Goal: Communication & Community: Answer question/provide support

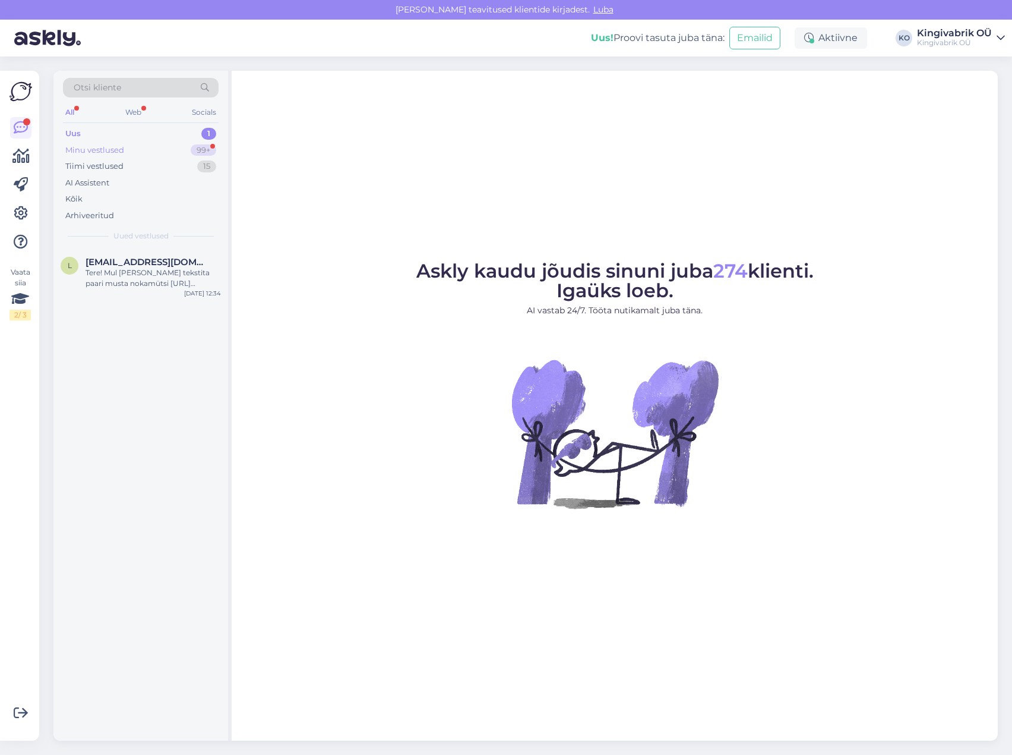
click at [108, 147] on div "Minu vestlused" at bounding box center [94, 150] width 59 height 12
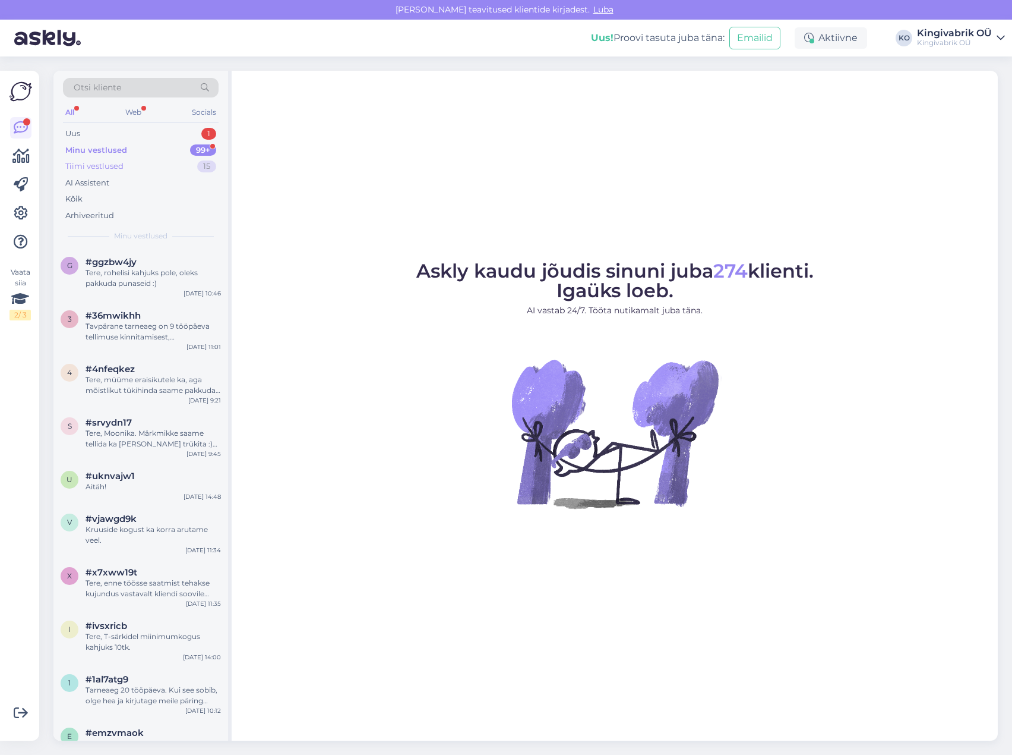
click at [97, 169] on div "Tiimi vestlused" at bounding box center [94, 166] width 58 height 12
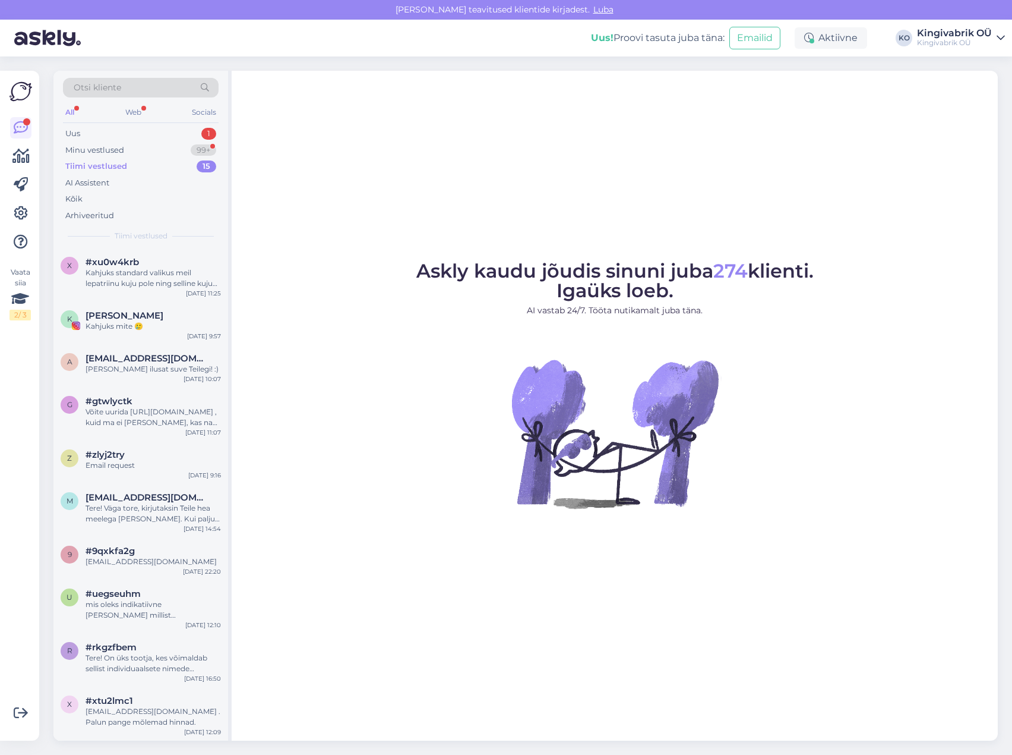
click at [995, 44] on link "Kingivabrik OÜ Kingivabrik OÜ" at bounding box center [961, 38] width 88 height 19
click at [980, 64] on button "Ava" at bounding box center [983, 66] width 26 height 18
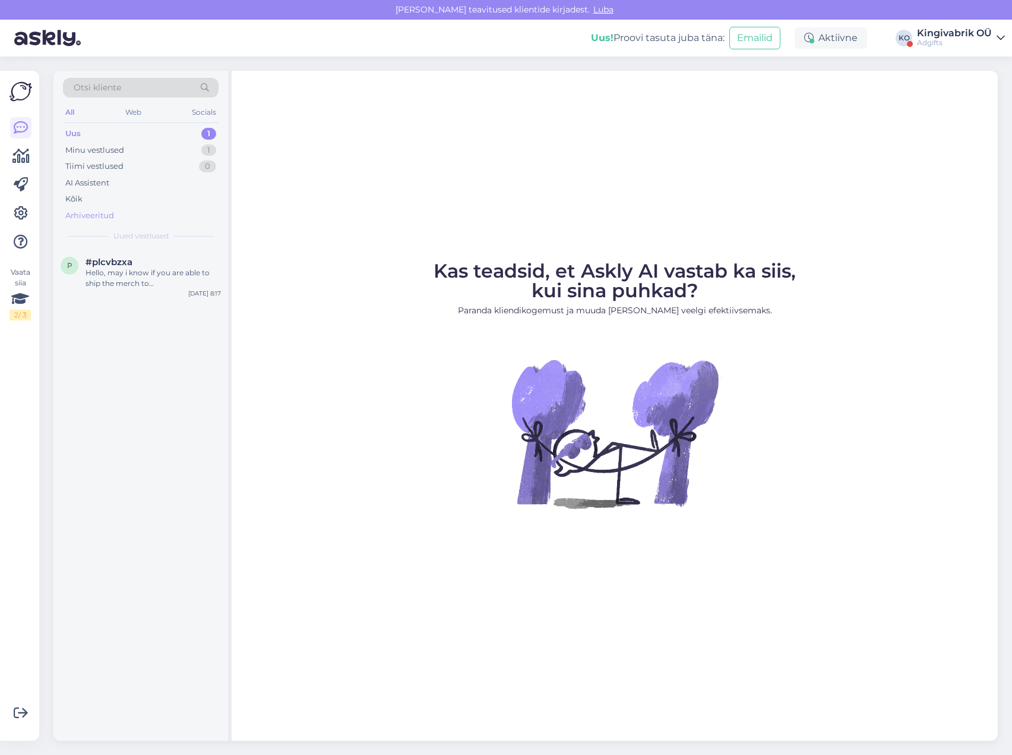
drag, startPoint x: 138, startPoint y: 256, endPoint x: 144, endPoint y: 212, distance: 44.3
click at [140, 255] on div "p #plcvbzxa Hello, may i know if you are able to ship the merch to [GEOGRAPHIC_…" at bounding box center [140, 274] width 175 height 53
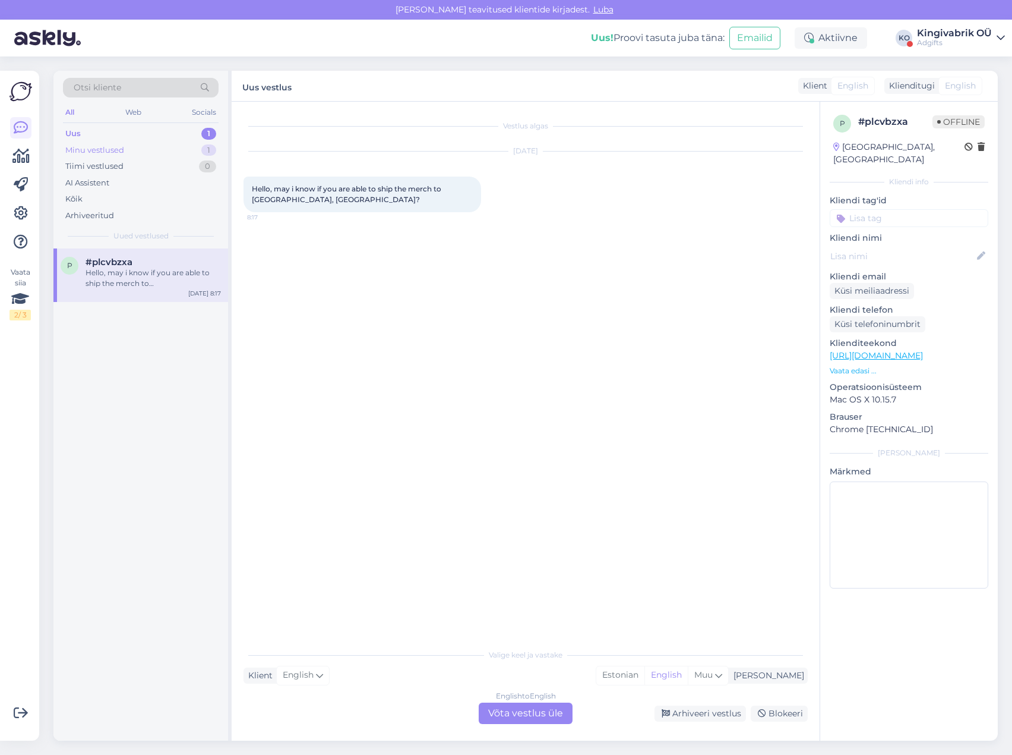
click at [93, 154] on div "Minu vestlused" at bounding box center [94, 150] width 59 height 12
click at [75, 131] on div "Uus" at bounding box center [72, 134] width 15 height 12
click at [76, 152] on div "Minu vestlused" at bounding box center [94, 150] width 59 height 12
click at [993, 30] on link "Kingivabrik OÜ Adgifts" at bounding box center [961, 38] width 88 height 19
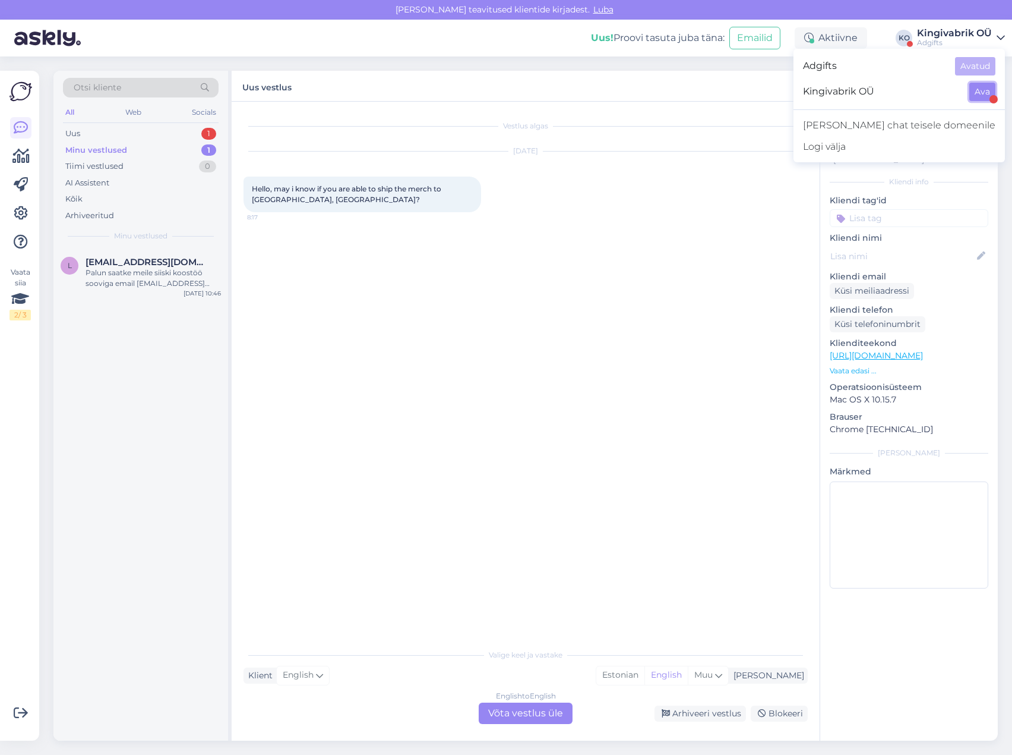
click at [980, 94] on button "Ava" at bounding box center [983, 92] width 26 height 18
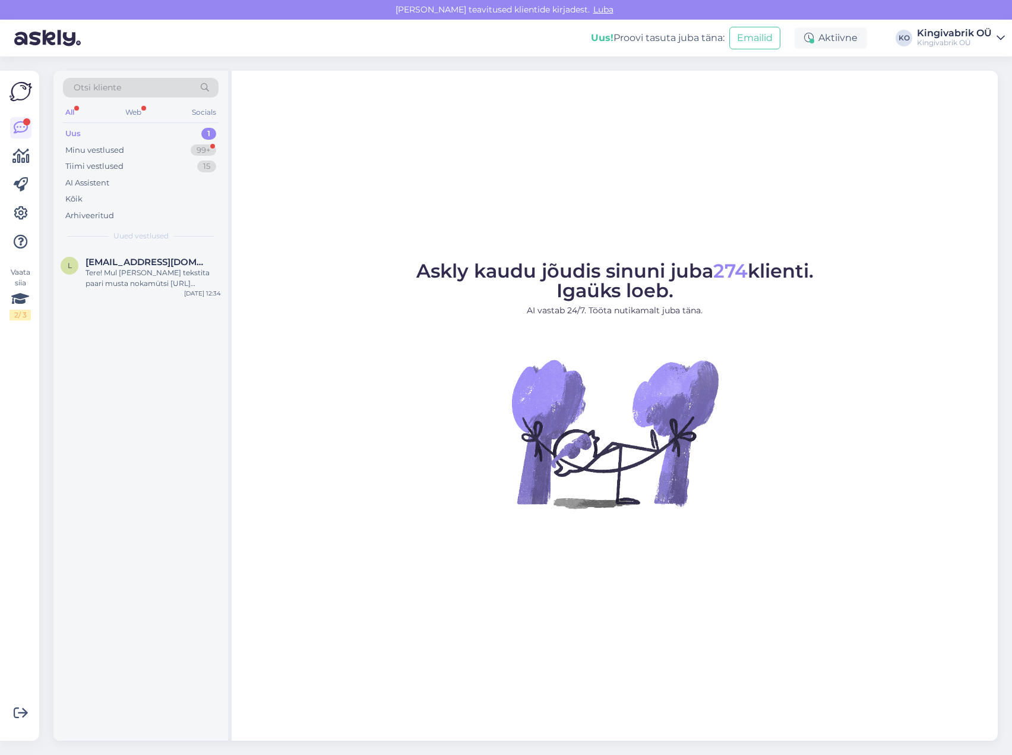
click at [78, 128] on div "Uus" at bounding box center [72, 134] width 15 height 12
click at [96, 151] on div "Minu vestlused" at bounding box center [94, 150] width 59 height 12
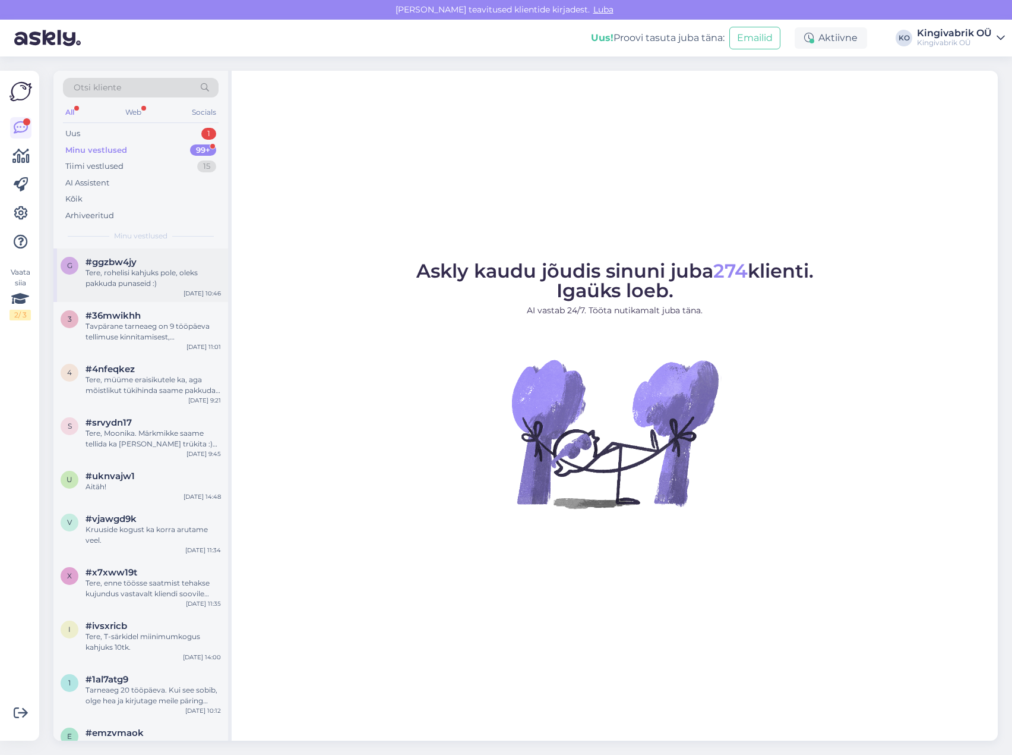
click at [115, 277] on div "Tere, rohelisi kahjuks pole, oleks pakkuda punaseid :)" at bounding box center [153, 277] width 135 height 21
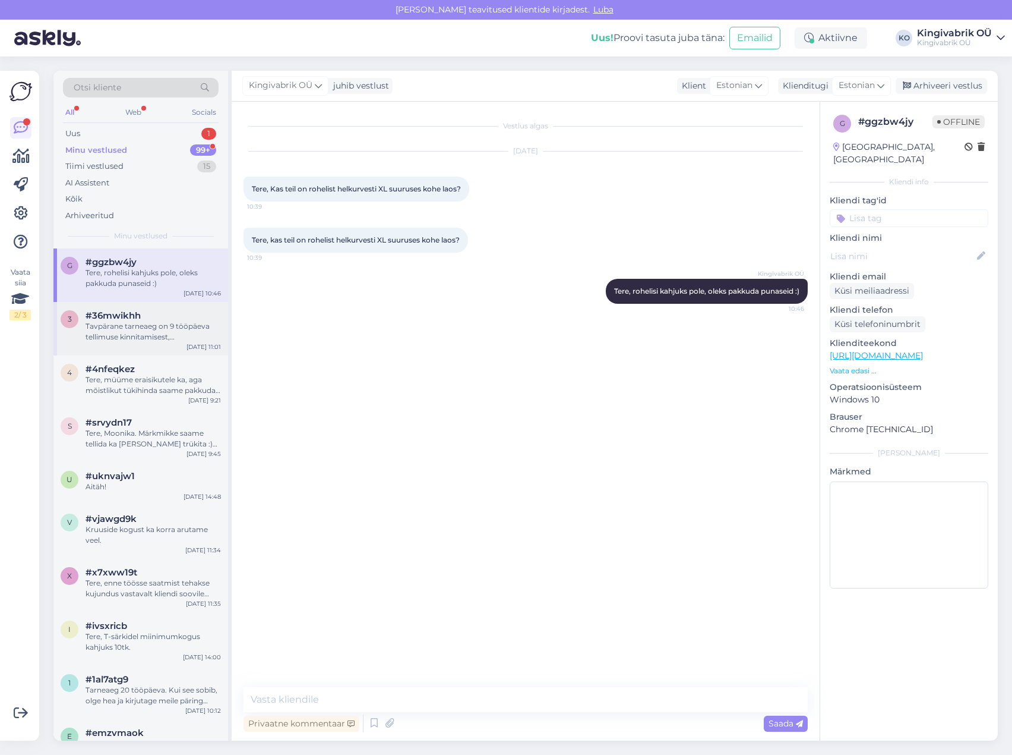
click at [145, 340] on div "Tavpärane tarneaeg on 9 tööpäeva tellimuse kinnitamisest, kiirtellimusena 5 töö…" at bounding box center [153, 331] width 135 height 21
